Goal: Information Seeking & Learning: Learn about a topic

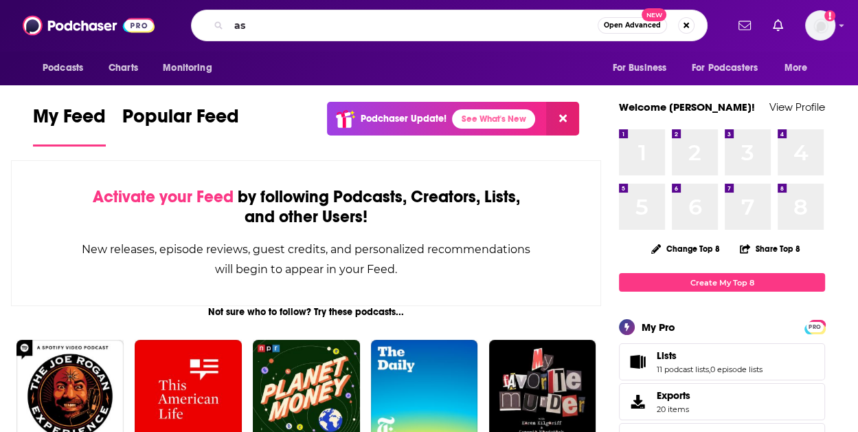
type input "a"
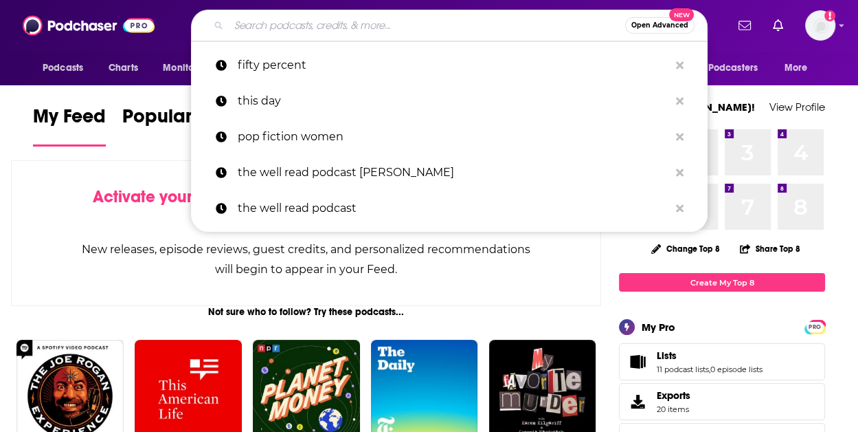
type input "s"
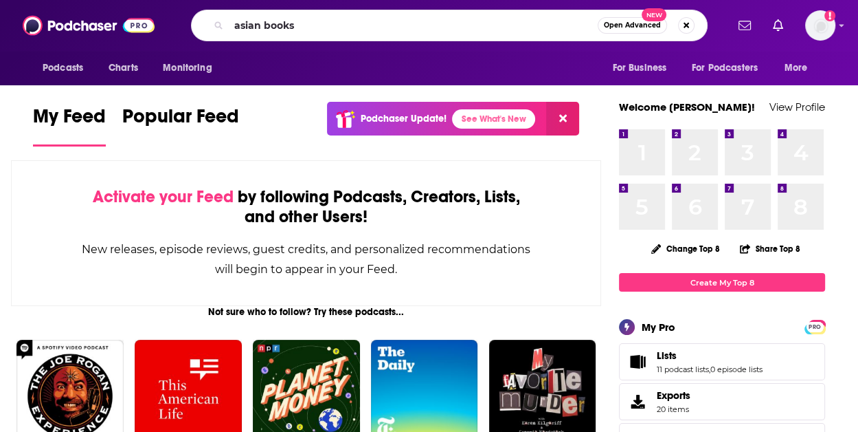
type input "asian books"
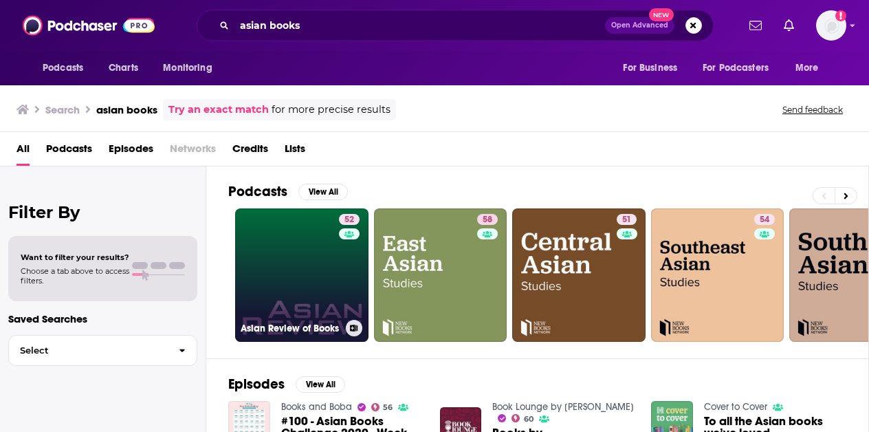
click at [311, 260] on link "52 Asian Review of Books" at bounding box center [301, 274] width 133 height 133
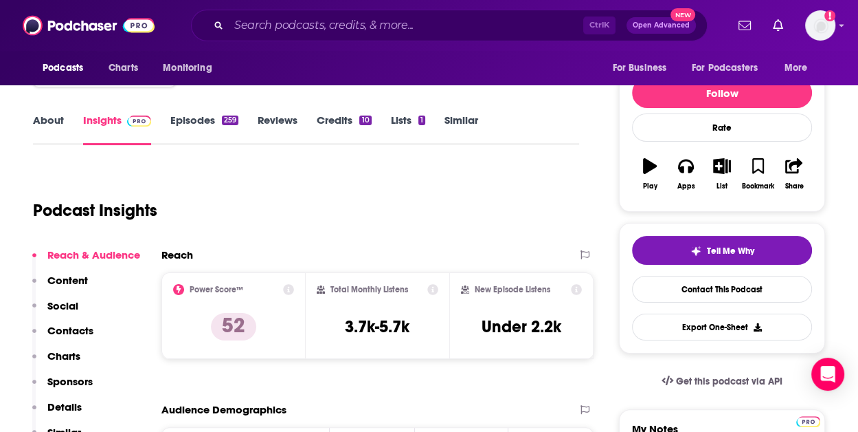
scroll to position [69, 0]
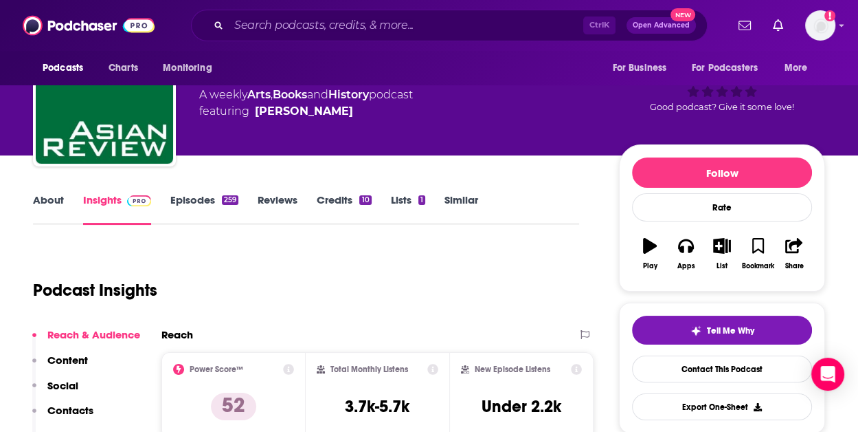
click at [203, 210] on link "Episodes 259" at bounding box center [204, 209] width 68 height 32
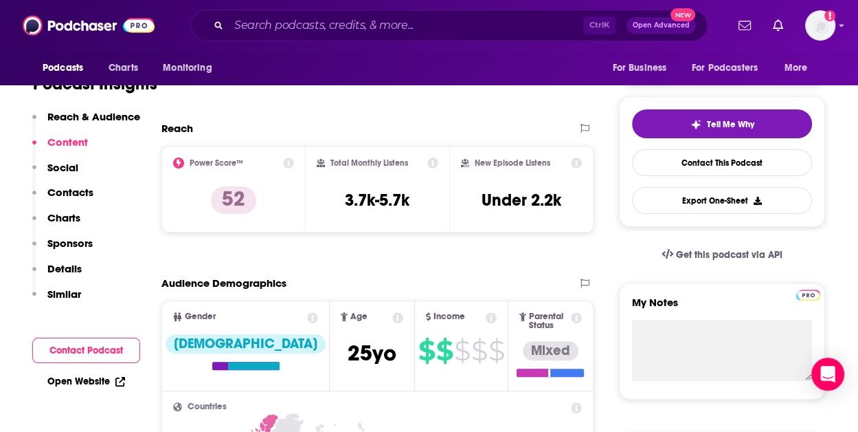
scroll to position [275, 0]
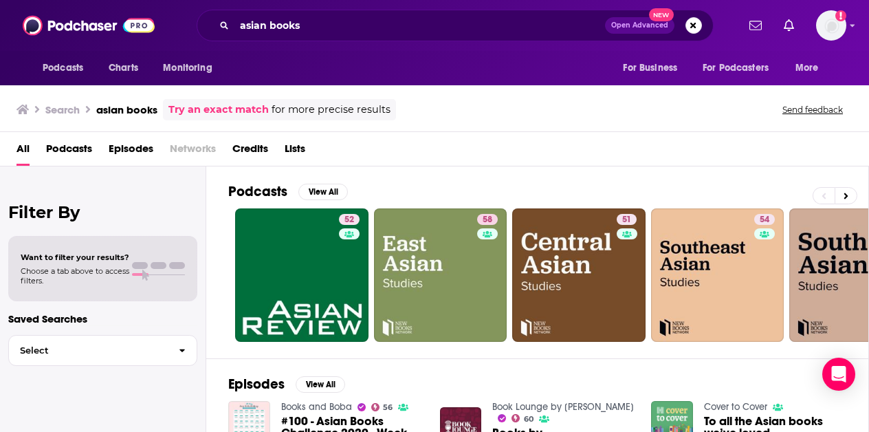
click at [308, 36] on div "asian books Open Advanced New" at bounding box center [455, 26] width 517 height 32
click at [307, 26] on input "asian books" at bounding box center [419, 25] width 370 height 22
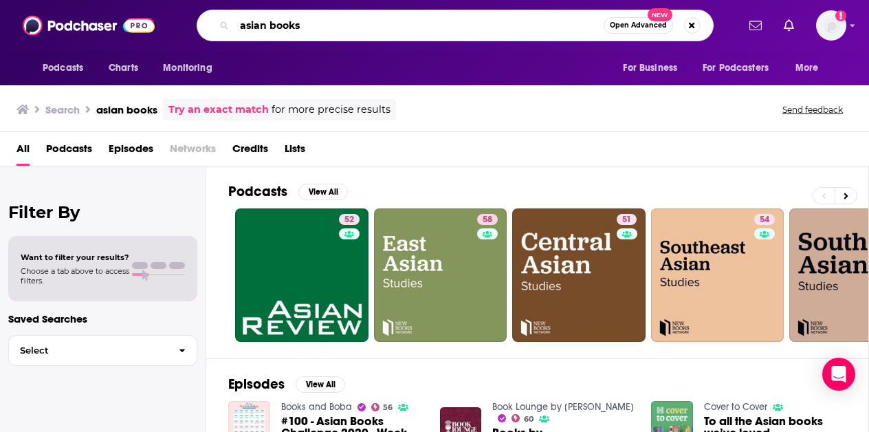
drag, startPoint x: 306, startPoint y: 24, endPoint x: 188, endPoint y: 16, distance: 117.8
click at [188, 16] on div "asian books Open Advanced New" at bounding box center [455, 26] width 564 height 32
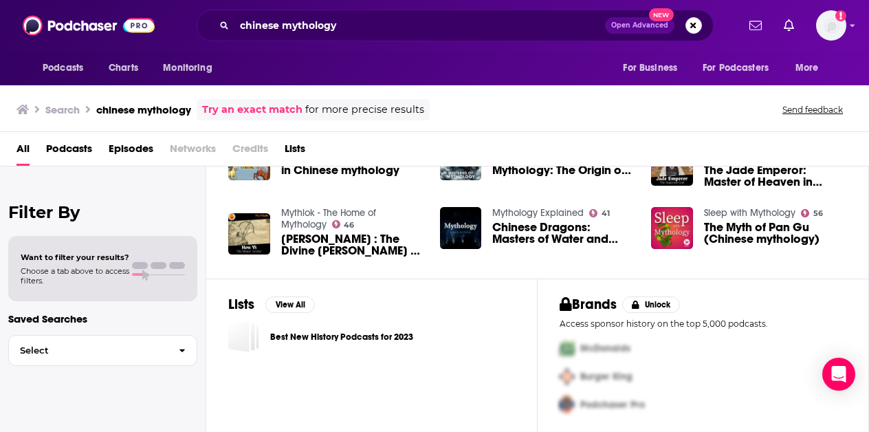
scroll to position [333, 0]
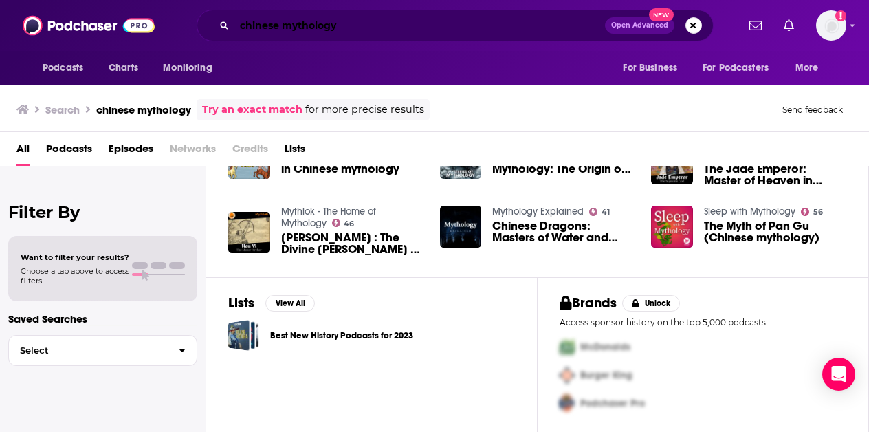
click at [324, 30] on input "chinese mythology" at bounding box center [419, 25] width 370 height 22
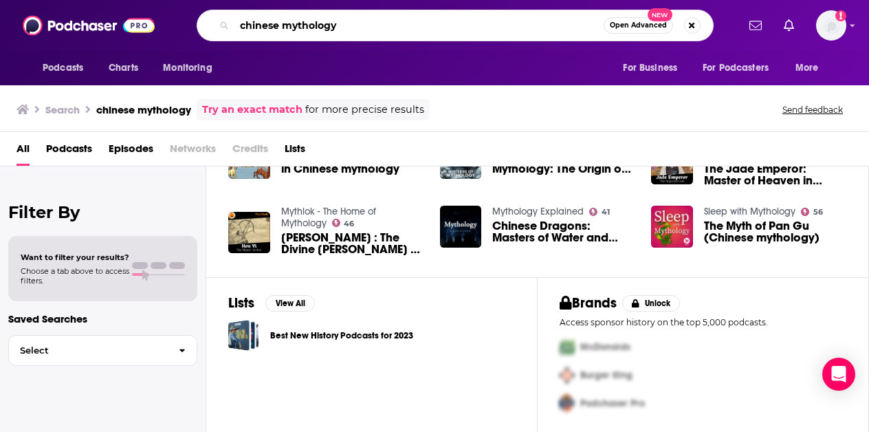
drag, startPoint x: 351, startPoint y: 19, endPoint x: 183, endPoint y: 16, distance: 167.7
click at [183, 16] on div "chinese mythology Open Advanced New" at bounding box center [455, 26] width 564 height 32
type input "m"
type input "progression fantasy"
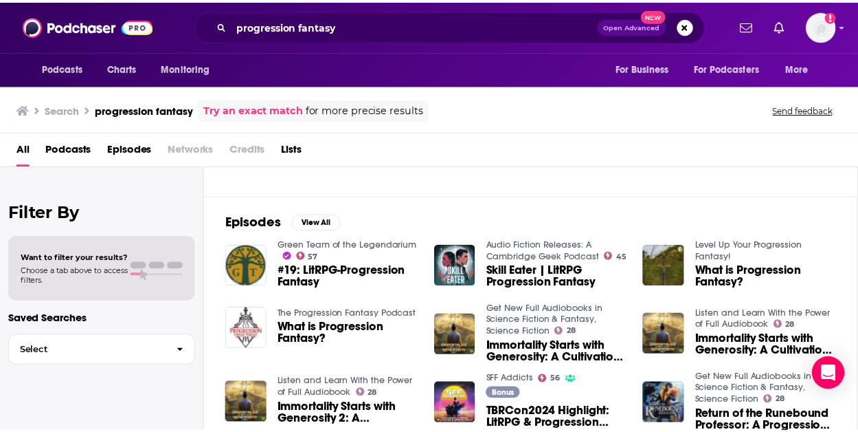
scroll to position [195, 0]
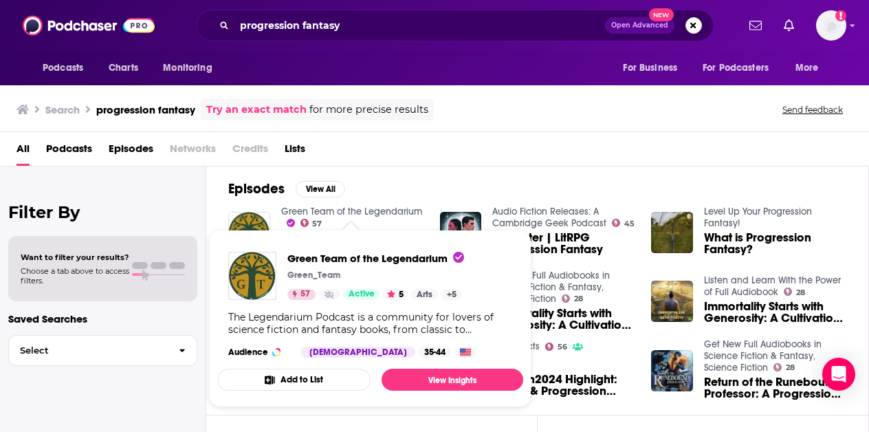
click at [399, 205] on link "Green Team of the Legendarium" at bounding box center [351, 211] width 141 height 12
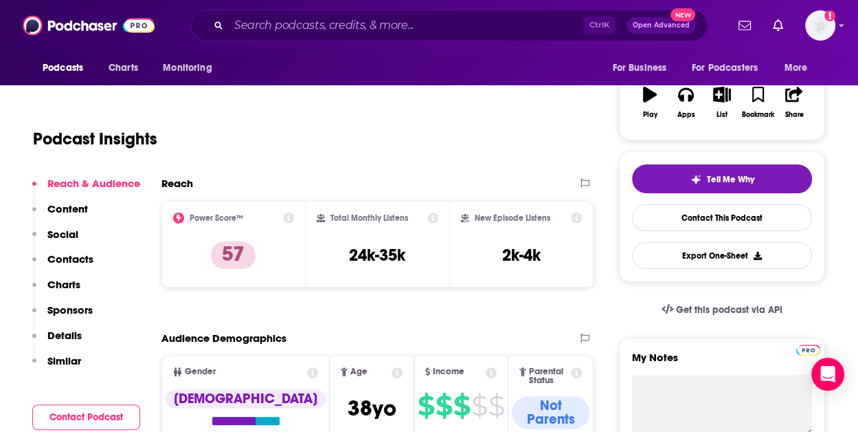
scroll to position [137, 0]
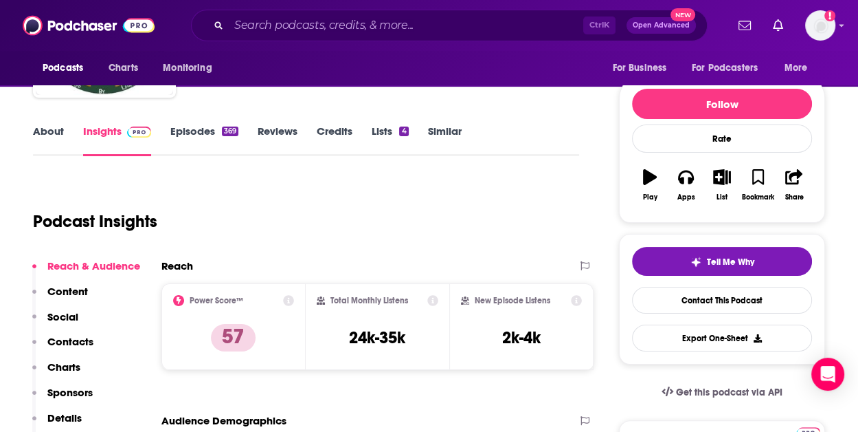
click at [194, 137] on link "Episodes 369" at bounding box center [204, 140] width 68 height 32
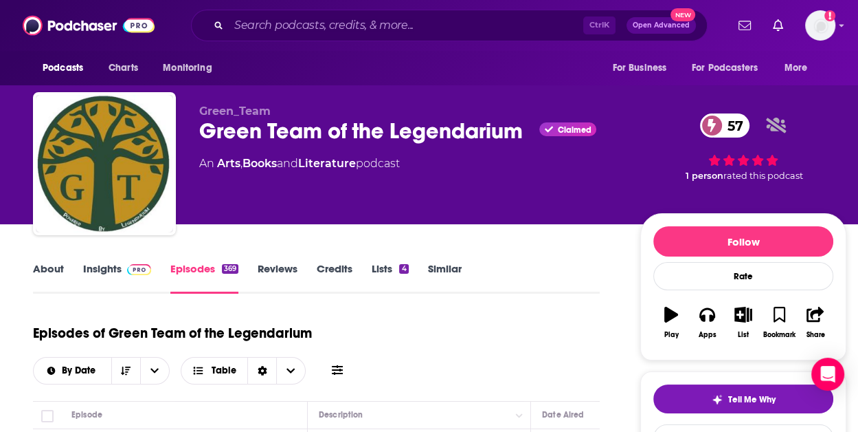
click at [63, 266] on link "About" at bounding box center [48, 278] width 31 height 32
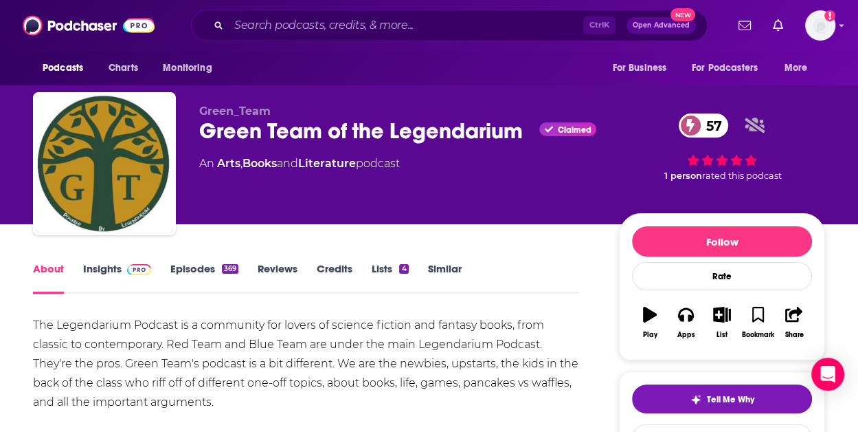
click at [119, 269] on link "Insights" at bounding box center [117, 278] width 68 height 32
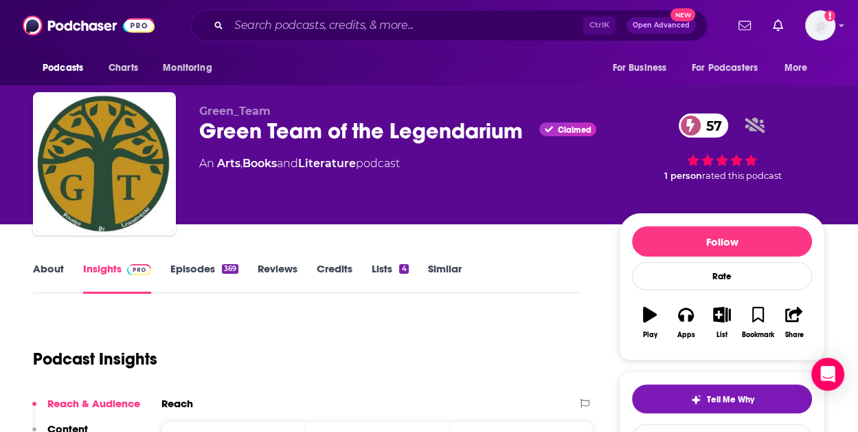
click at [206, 267] on link "Episodes 369" at bounding box center [204, 278] width 68 height 32
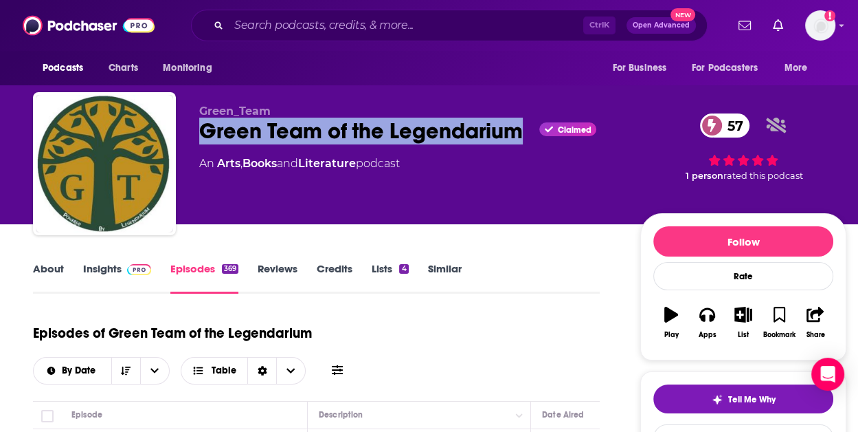
drag, startPoint x: 525, startPoint y: 131, endPoint x: 203, endPoint y: 134, distance: 321.6
click at [203, 134] on div "Green Team of the Legendarium Claimed 57" at bounding box center [408, 131] width 419 height 27
copy h2 "Green Team of the Legendarium"
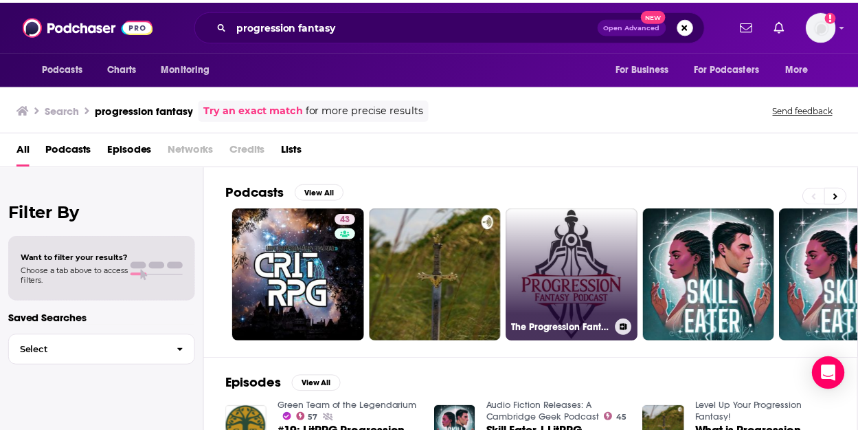
scroll to position [69, 0]
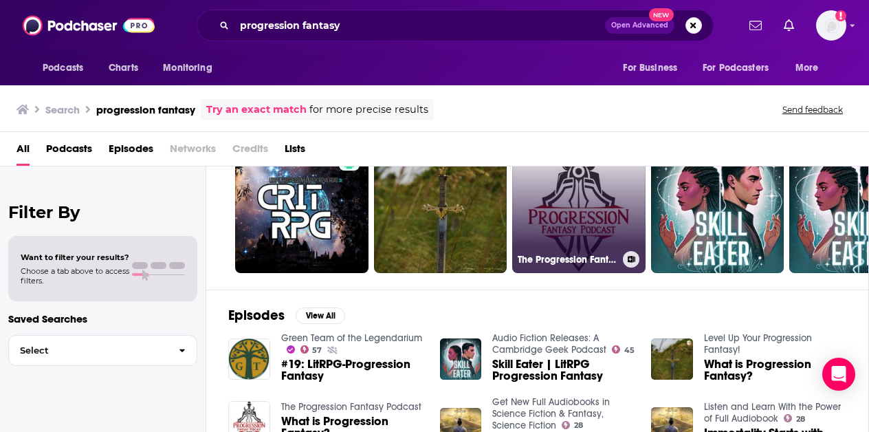
click at [564, 192] on link "The Progression Fantasy Podcast" at bounding box center [578, 206] width 133 height 133
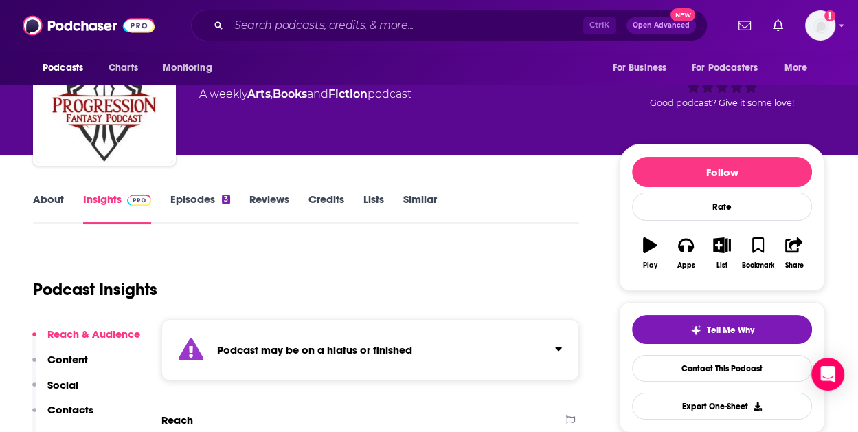
scroll to position [69, 0]
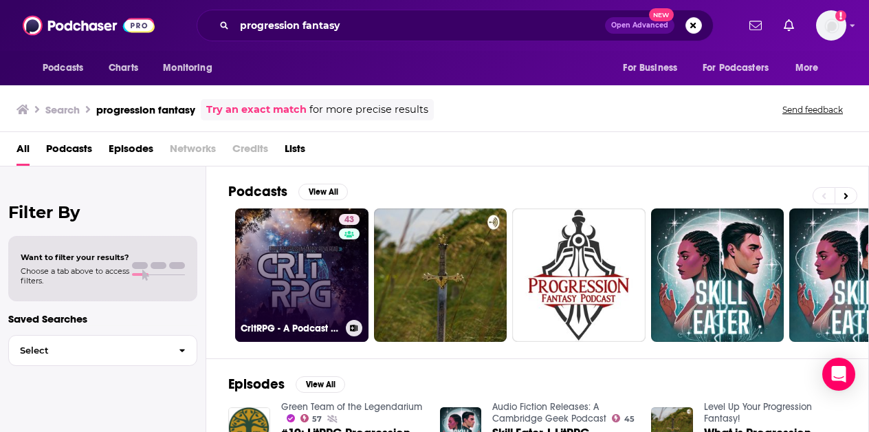
click at [298, 225] on link "43 CritRPG - A Podcast about LitRPG, Progression Fantasy, and their authors" at bounding box center [301, 274] width 133 height 133
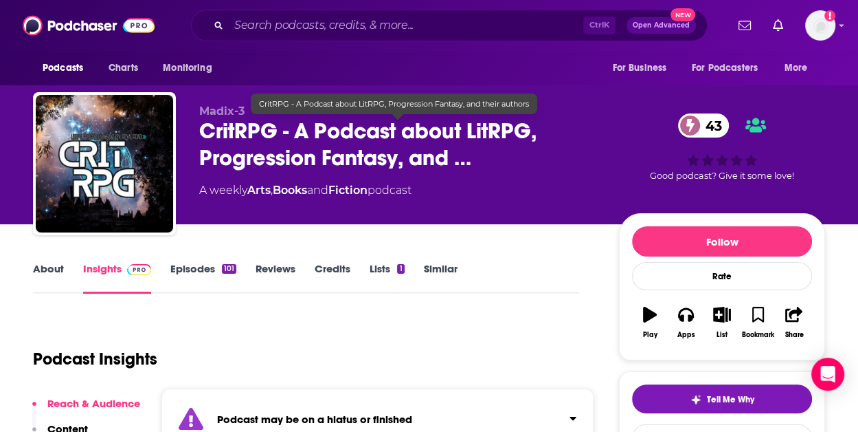
click at [465, 162] on span "CritRPG - A Podcast about LitRPG, Progression Fantasy, and …" at bounding box center [398, 145] width 398 height 54
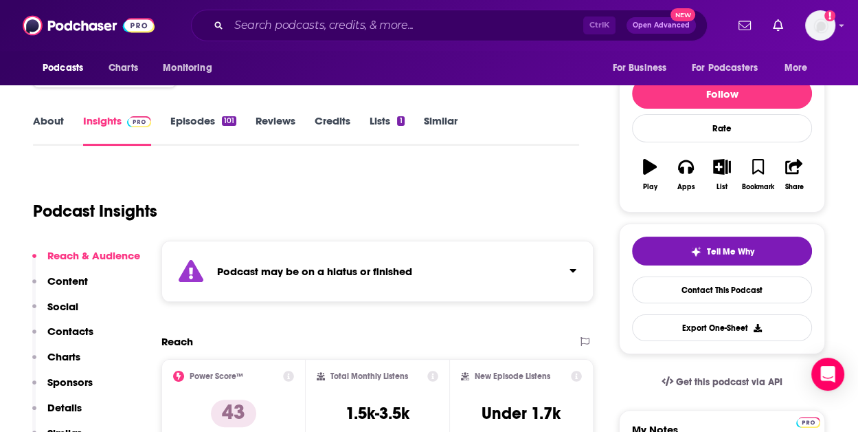
scroll to position [69, 0]
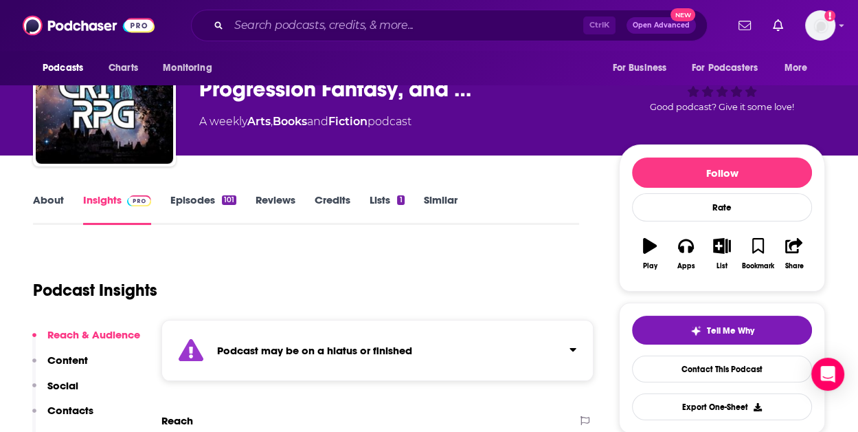
click at [205, 203] on link "Episodes 101" at bounding box center [203, 209] width 66 height 32
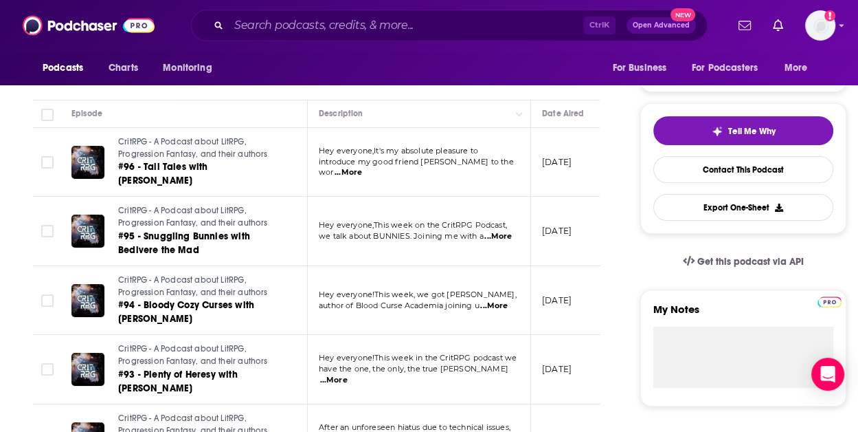
scroll to position [275, 0]
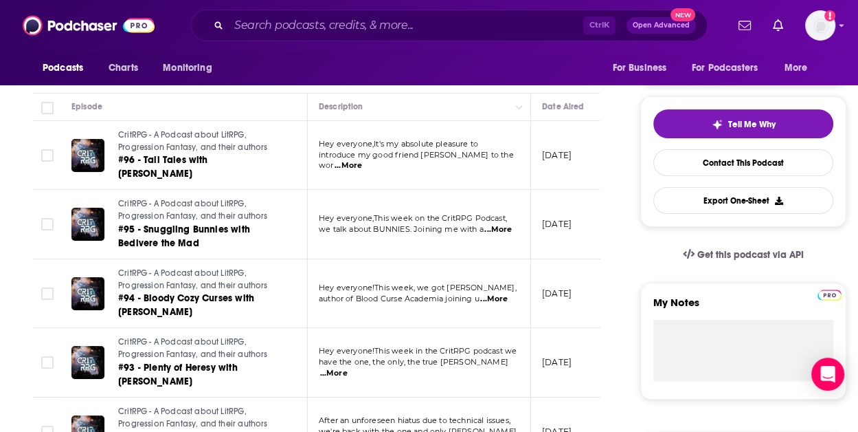
click at [362, 160] on span "...More" at bounding box center [348, 165] width 27 height 11
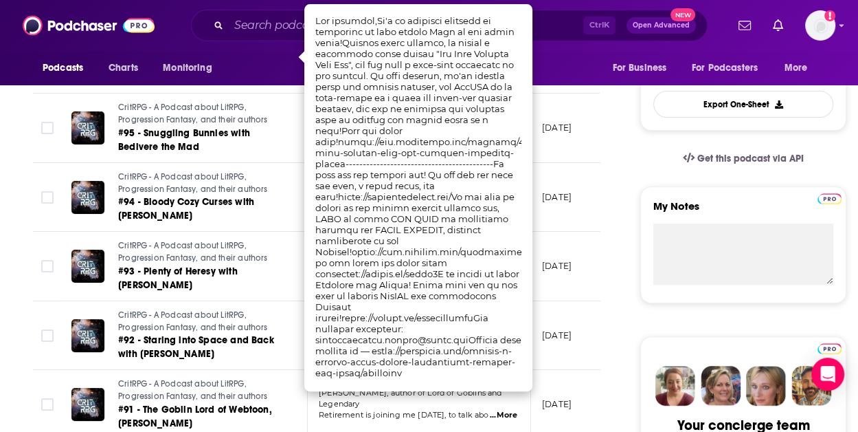
scroll to position [137, 0]
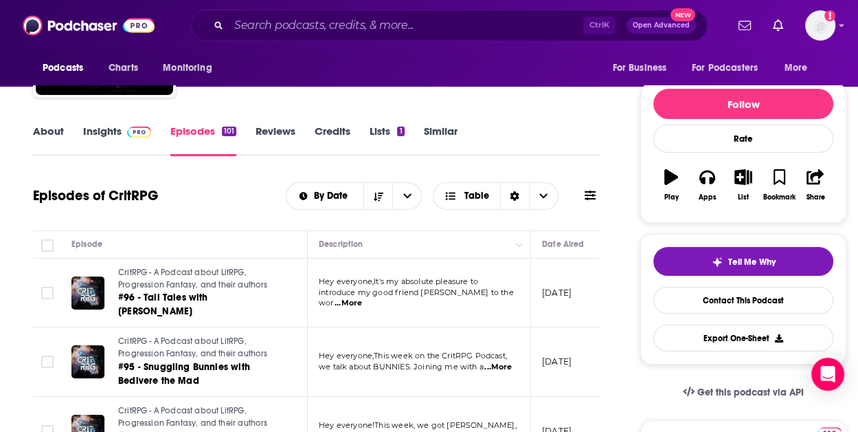
click at [179, 203] on div "Episodes of CritRPG By Date Table" at bounding box center [316, 196] width 567 height 36
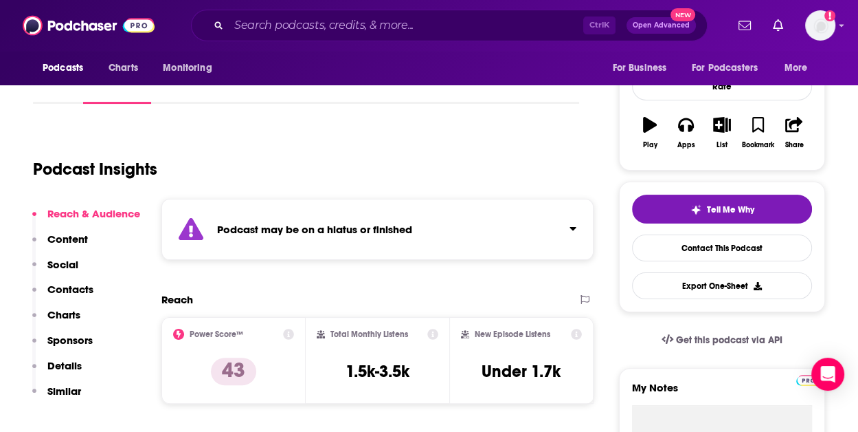
scroll to position [206, 0]
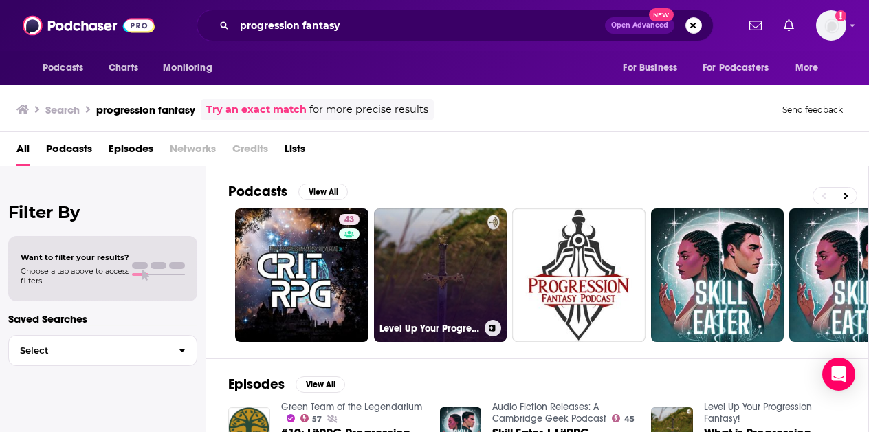
click at [459, 258] on link "Level Up Your Progression Fantasy!" at bounding box center [440, 274] width 133 height 133
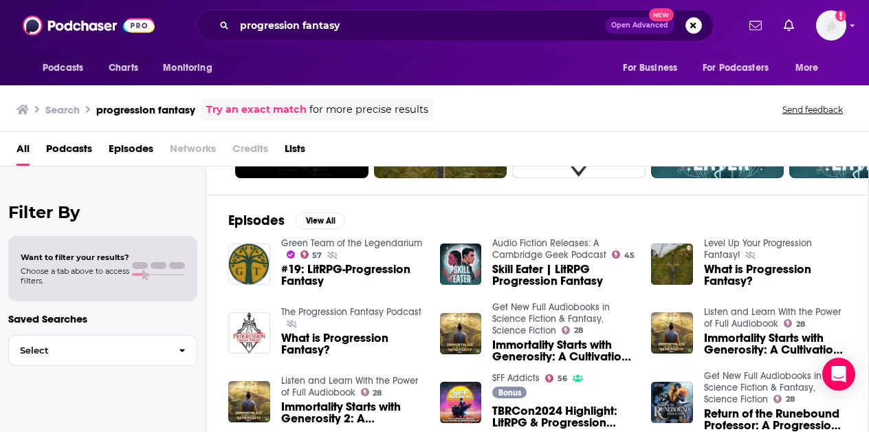
scroll to position [126, 0]
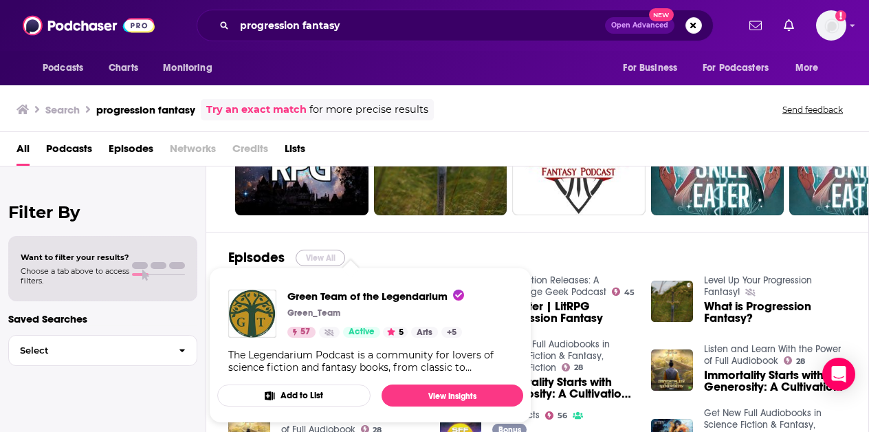
click at [324, 257] on button "View All" at bounding box center [320, 257] width 49 height 16
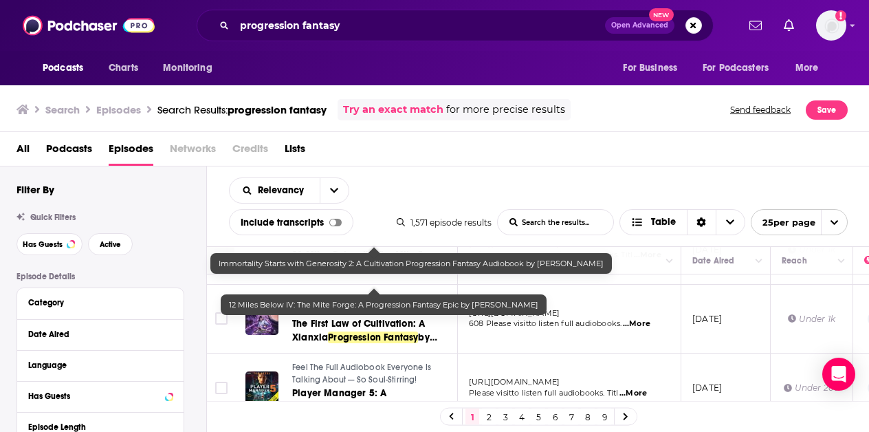
scroll to position [756, 0]
